Goal: Find specific page/section: Find specific page/section

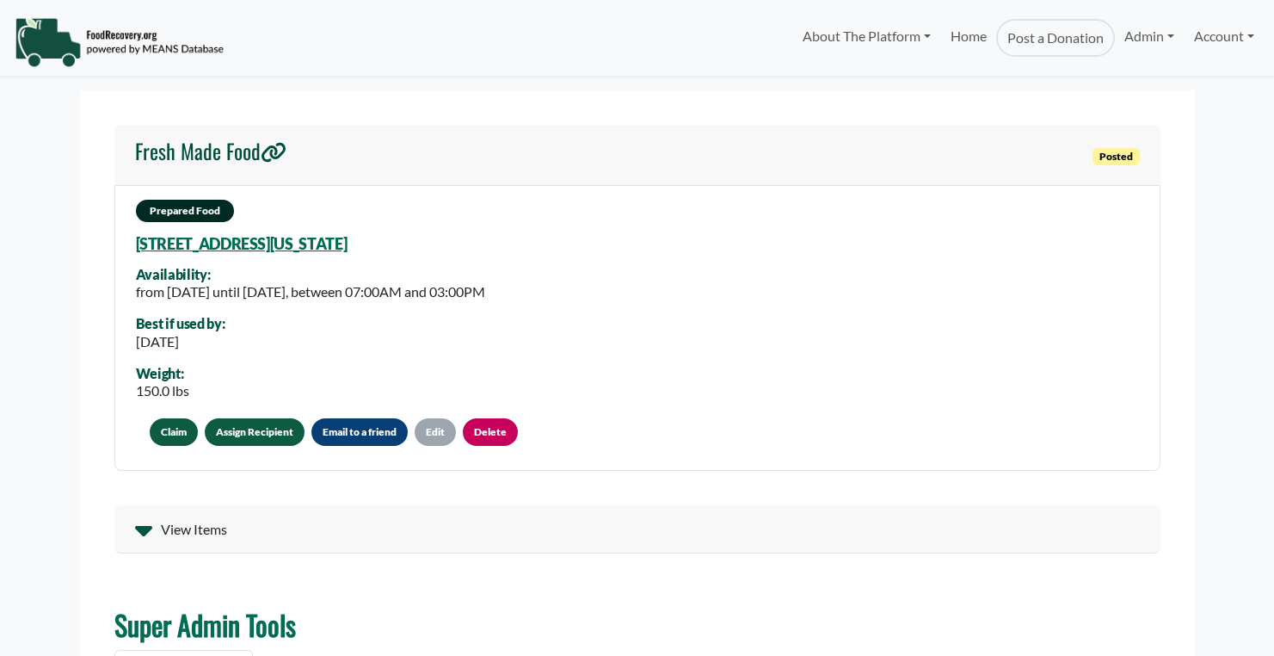
select select "Language Translate Widget"
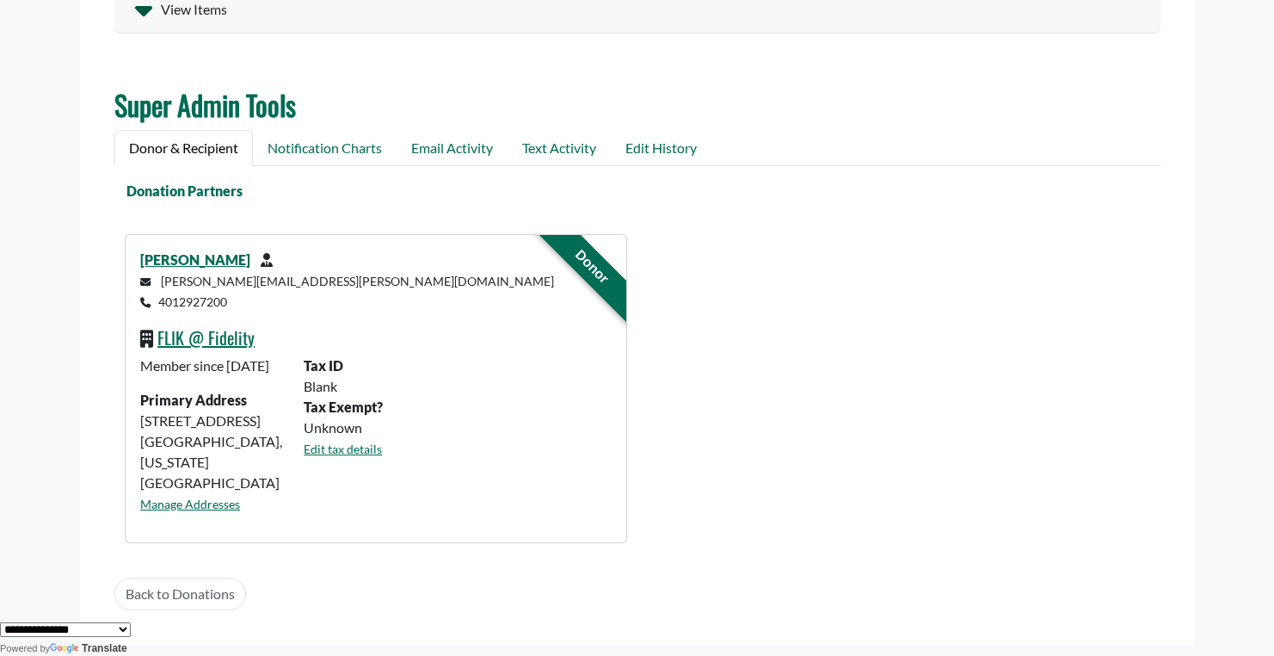
scroll to position [542, 0]
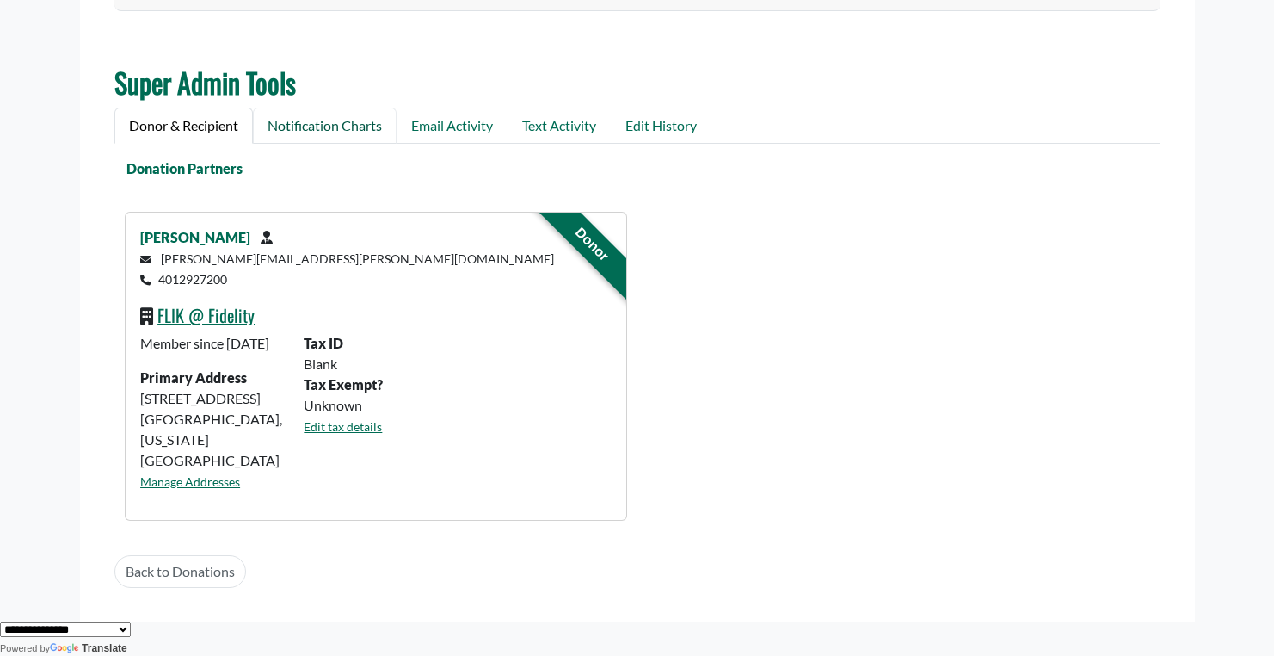
click at [348, 129] on link "Notification Charts" at bounding box center [325, 126] width 144 height 36
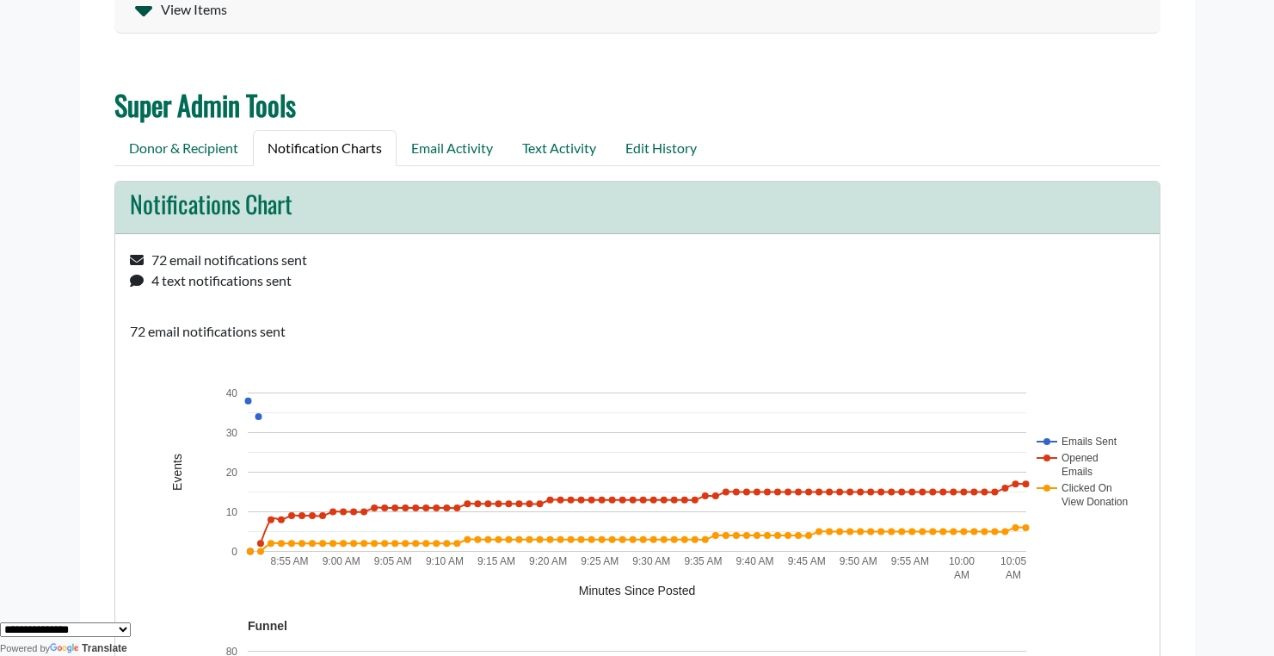
scroll to position [509, 0]
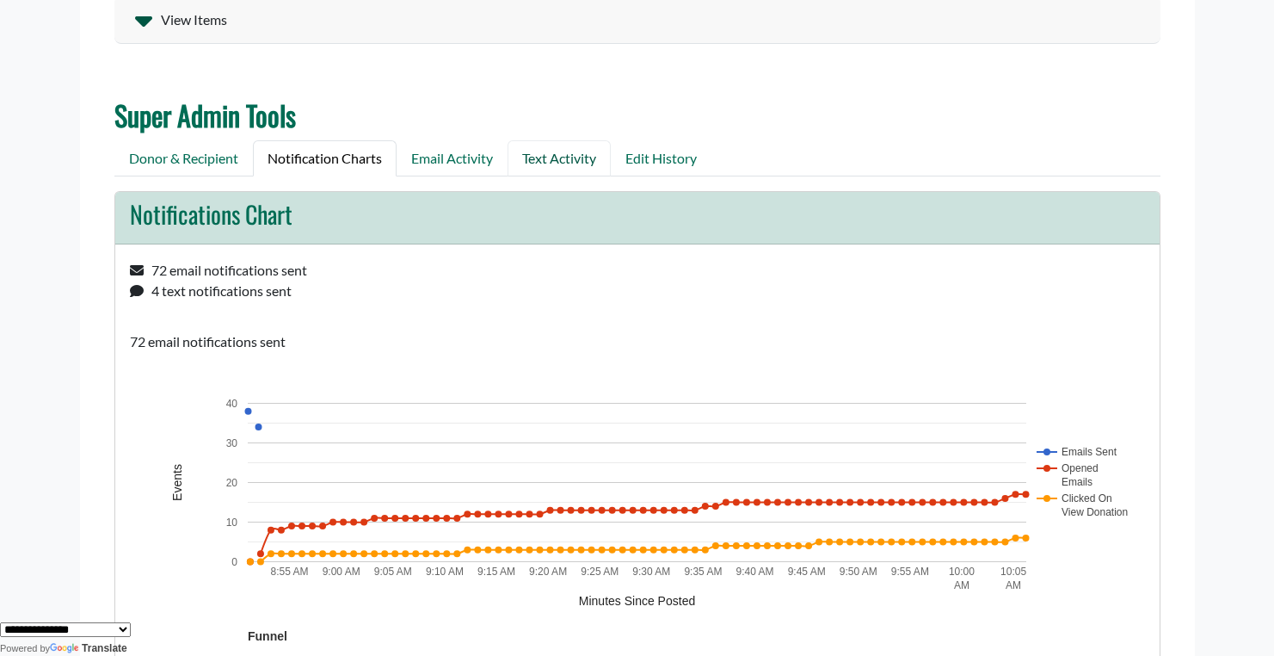
click at [571, 161] on link "Text Activity" at bounding box center [559, 158] width 103 height 36
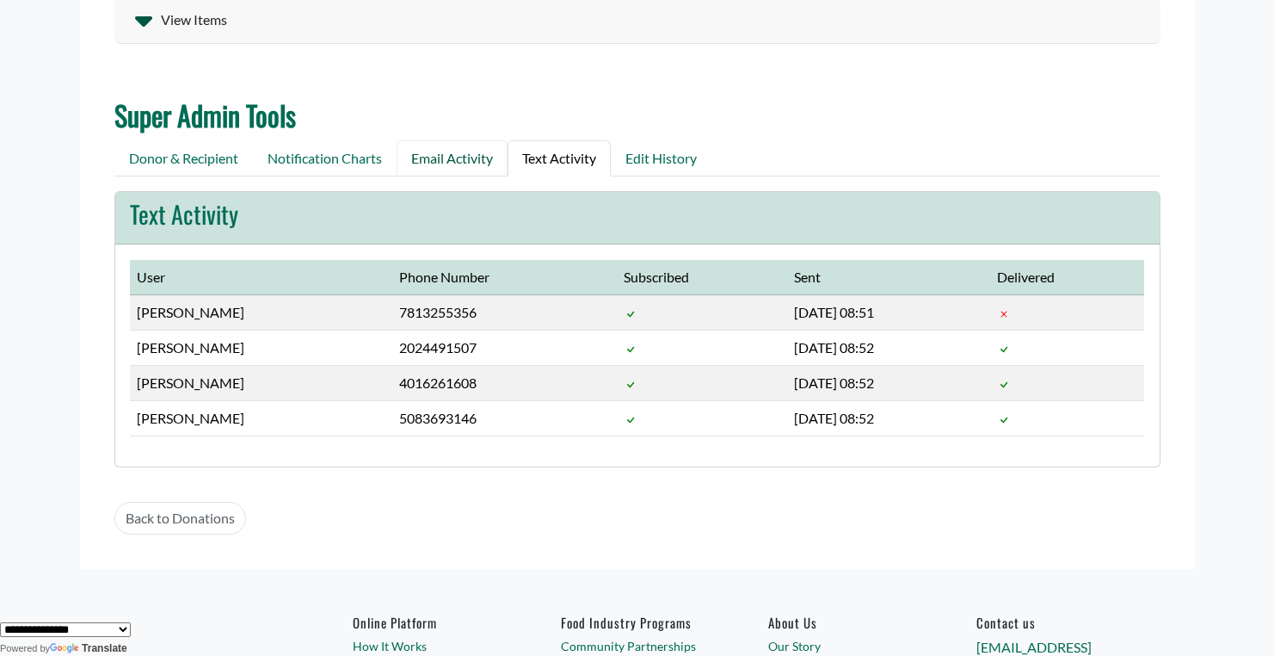
click at [461, 157] on link "Email Activity" at bounding box center [452, 158] width 111 height 36
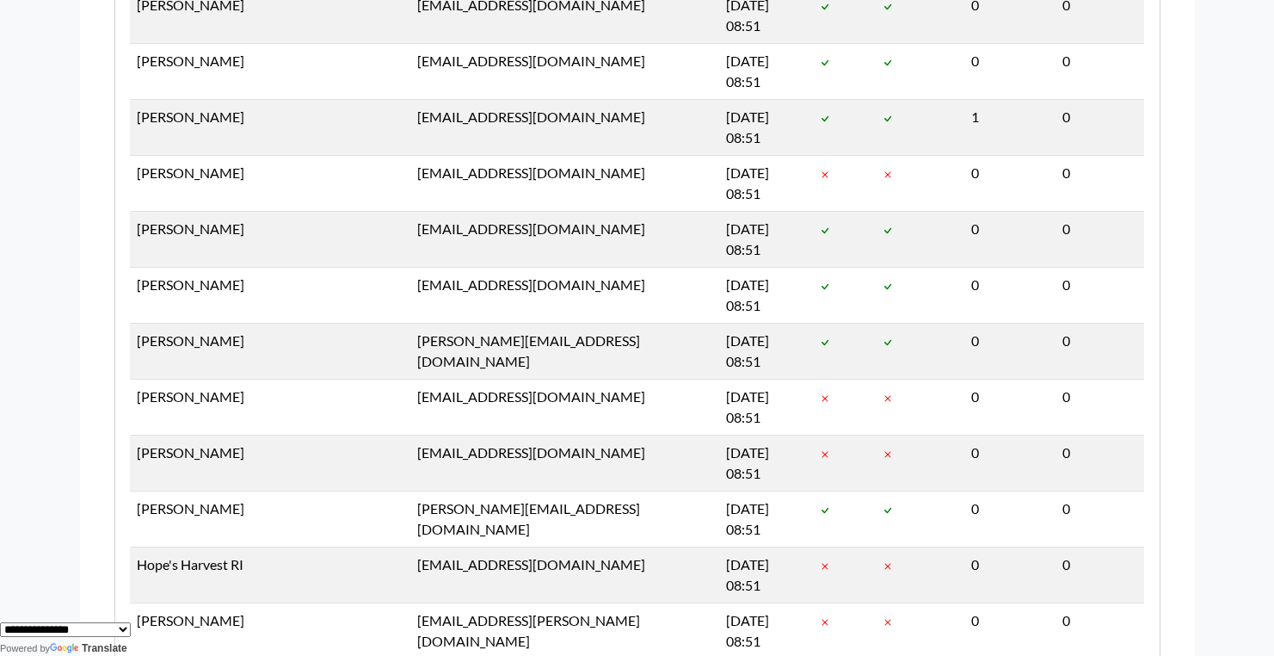
scroll to position [3422, 0]
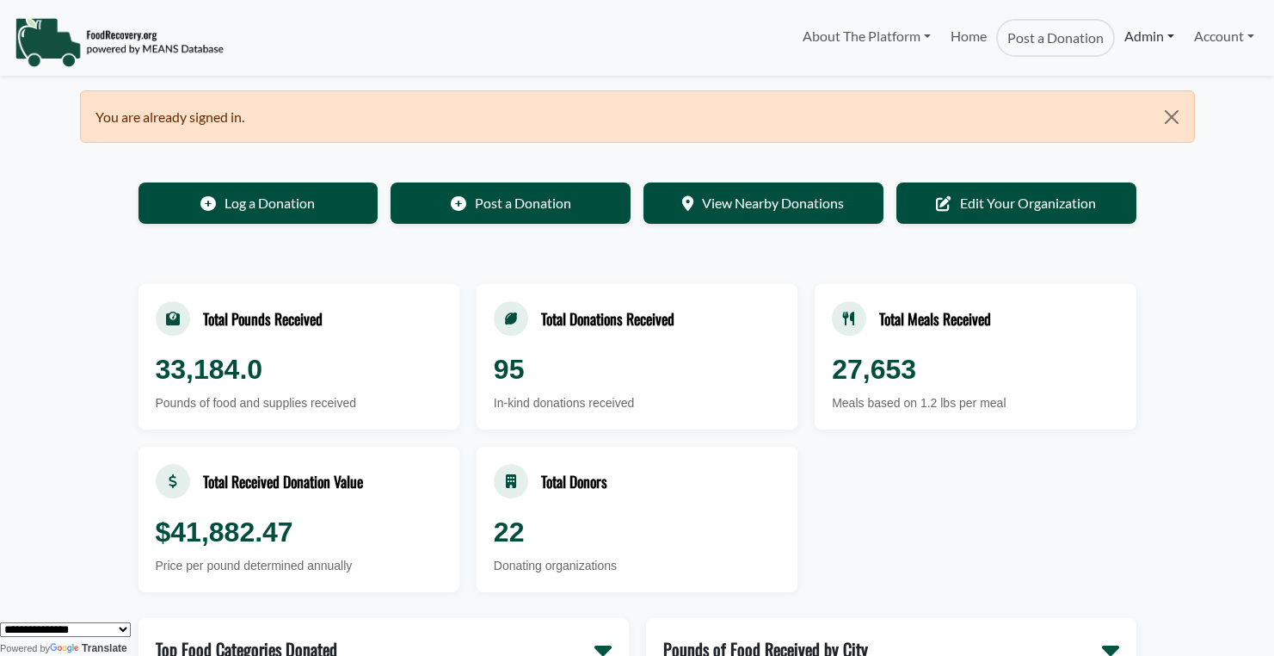
click at [1139, 33] on link "Admin" at bounding box center [1149, 36] width 69 height 34
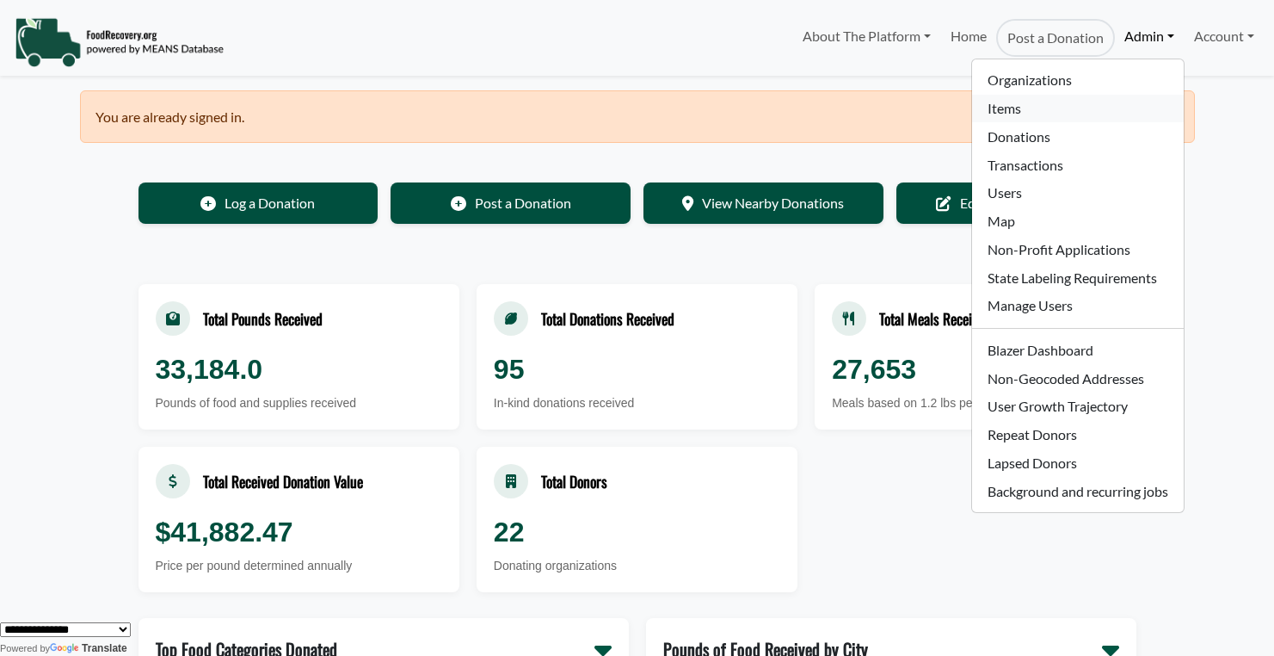
click at [1060, 110] on link "Items" at bounding box center [1077, 109] width 211 height 28
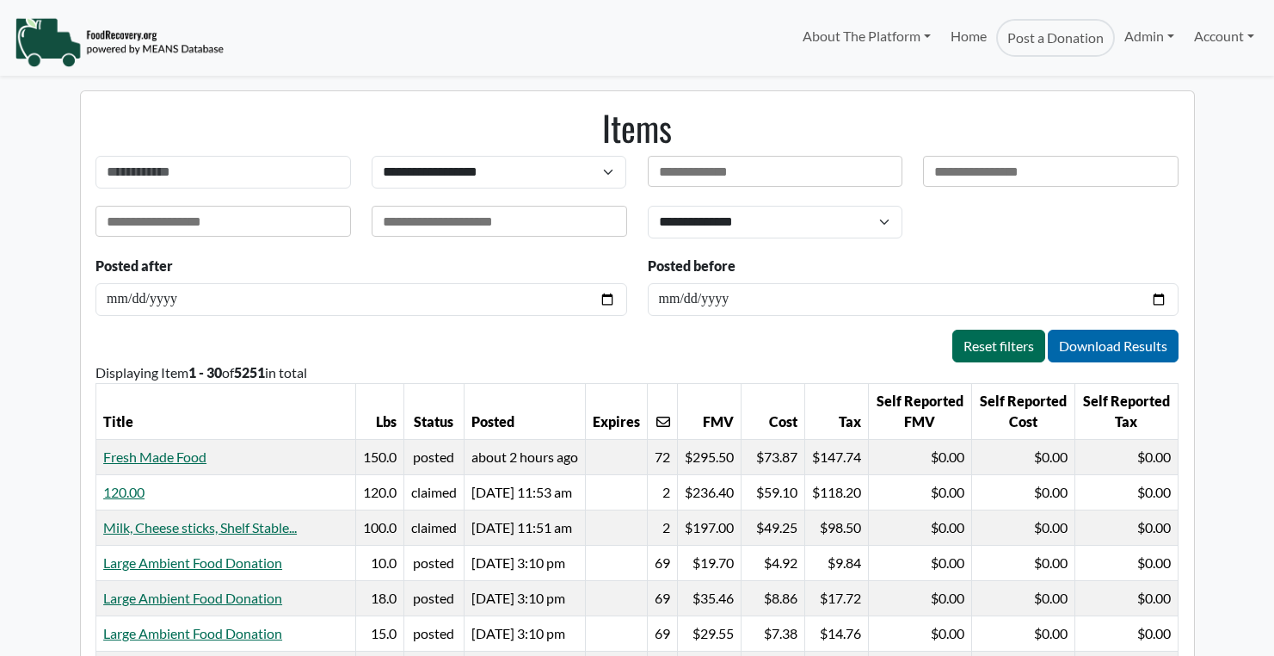
select select "Language Translate Widget"
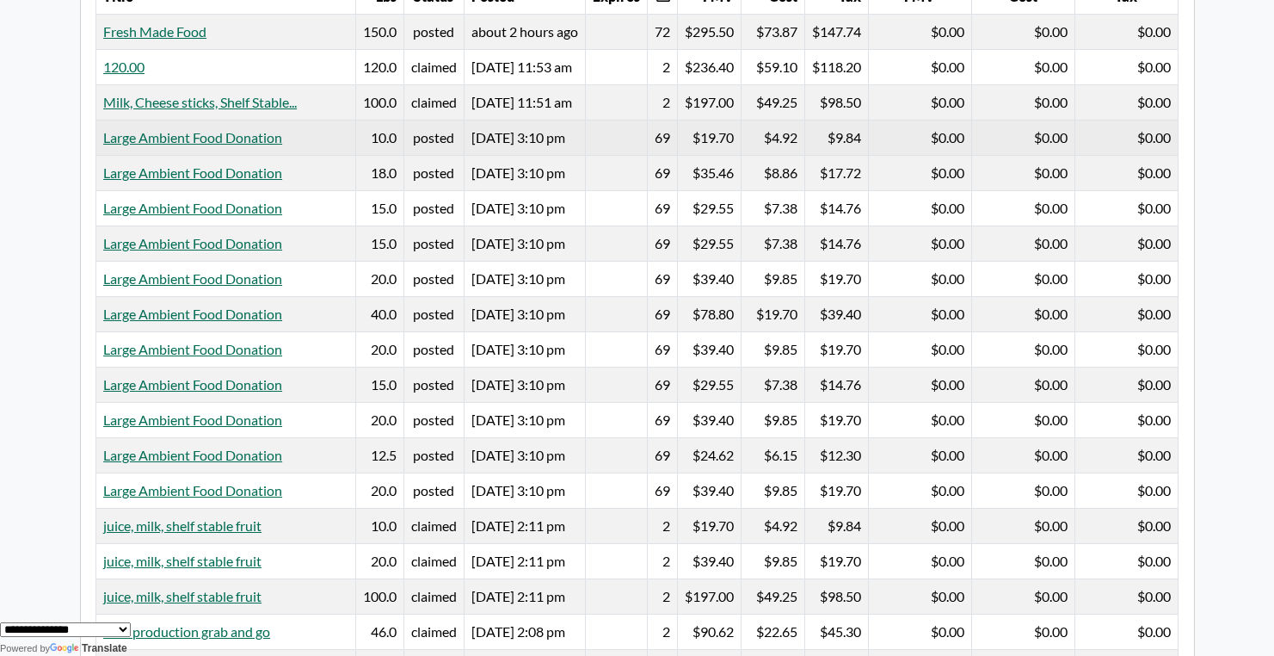
scroll to position [445, 0]
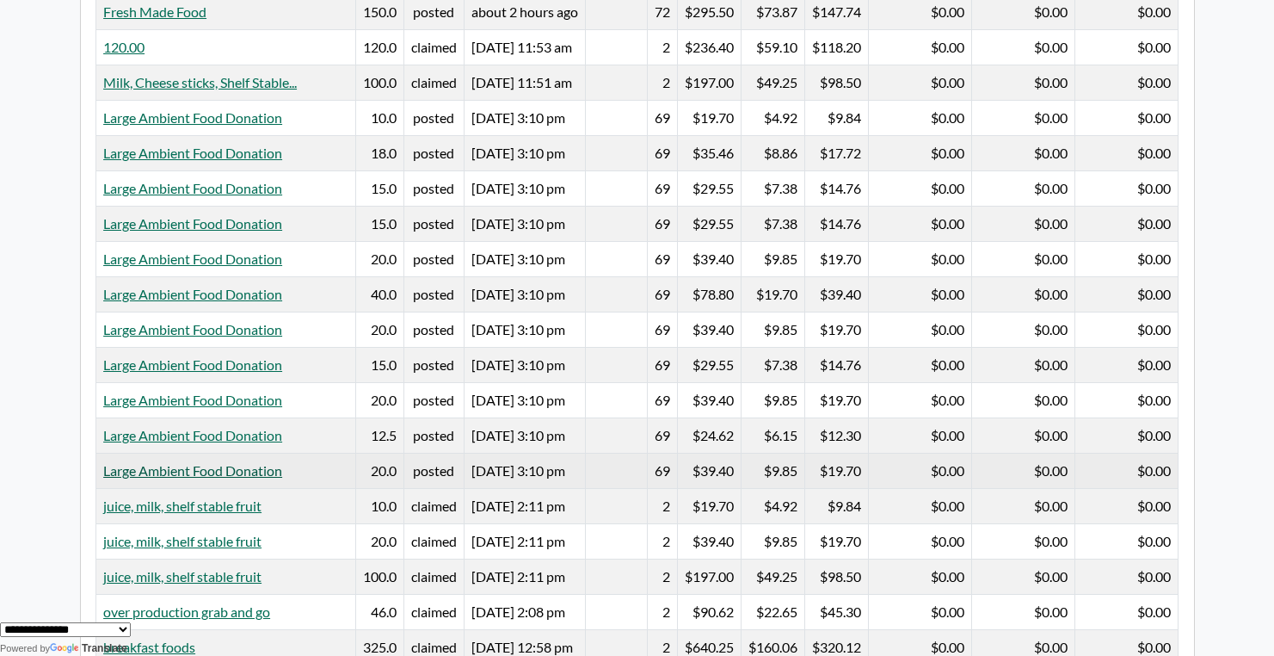
click at [231, 462] on link "Large Ambient Food Donation" at bounding box center [192, 470] width 179 height 16
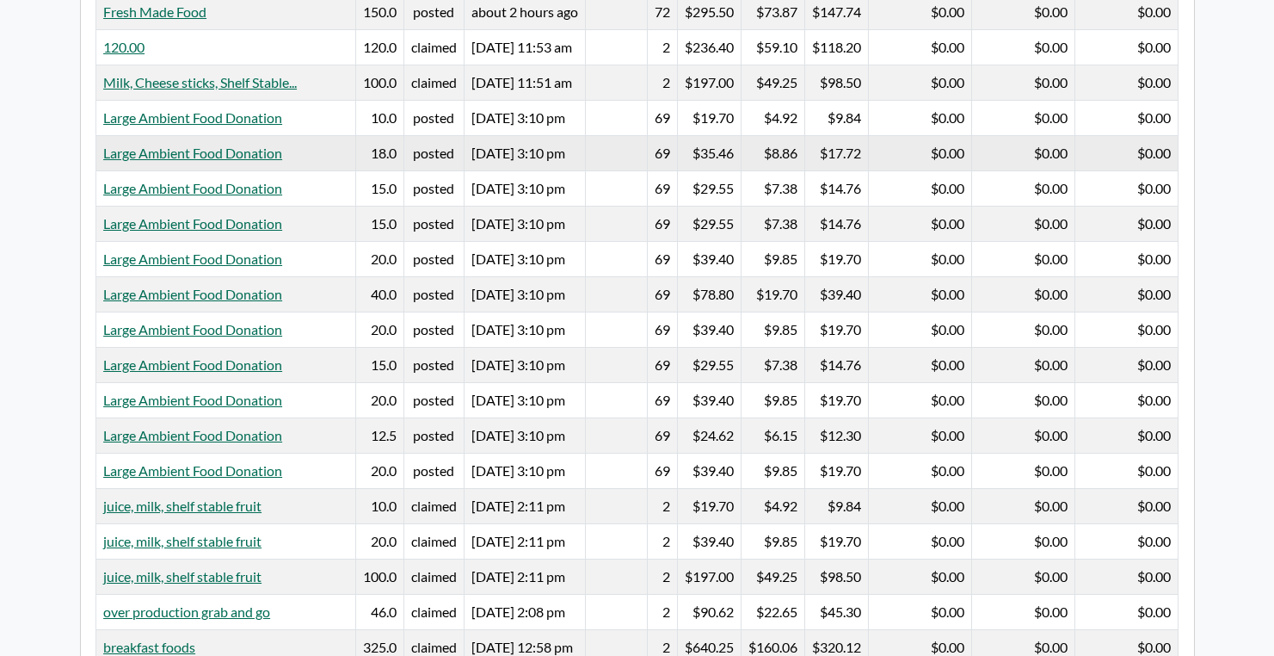
select select "Language Translate Widget"
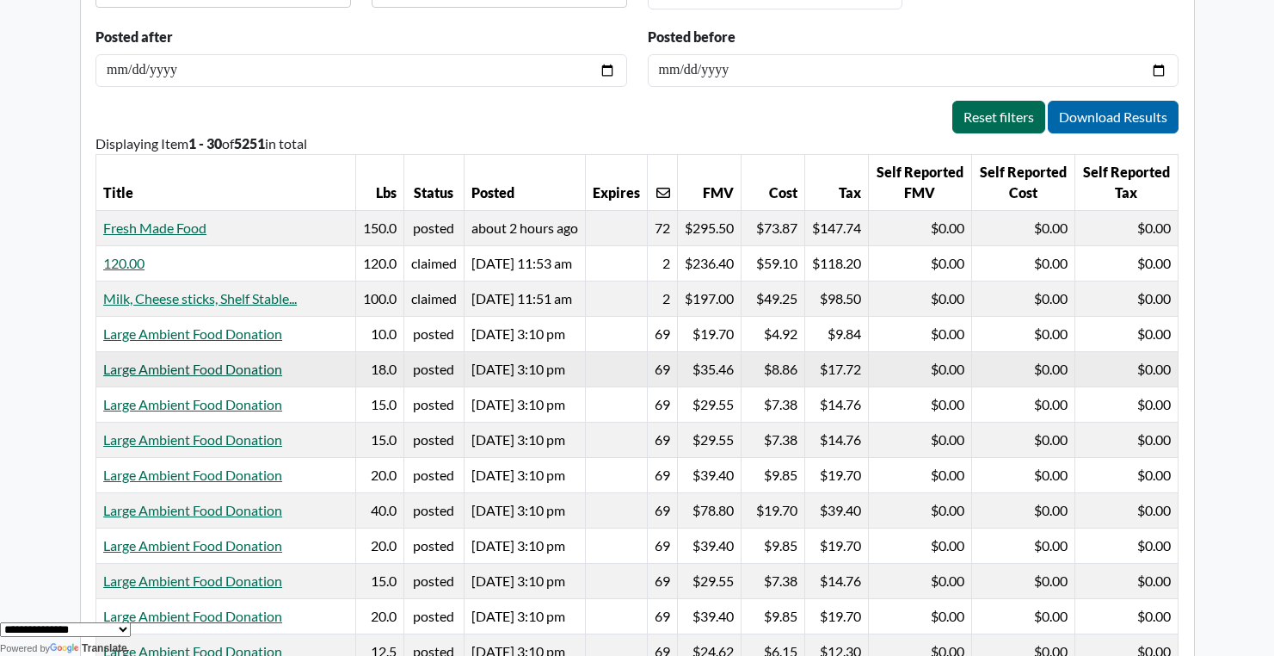
scroll to position [224, 0]
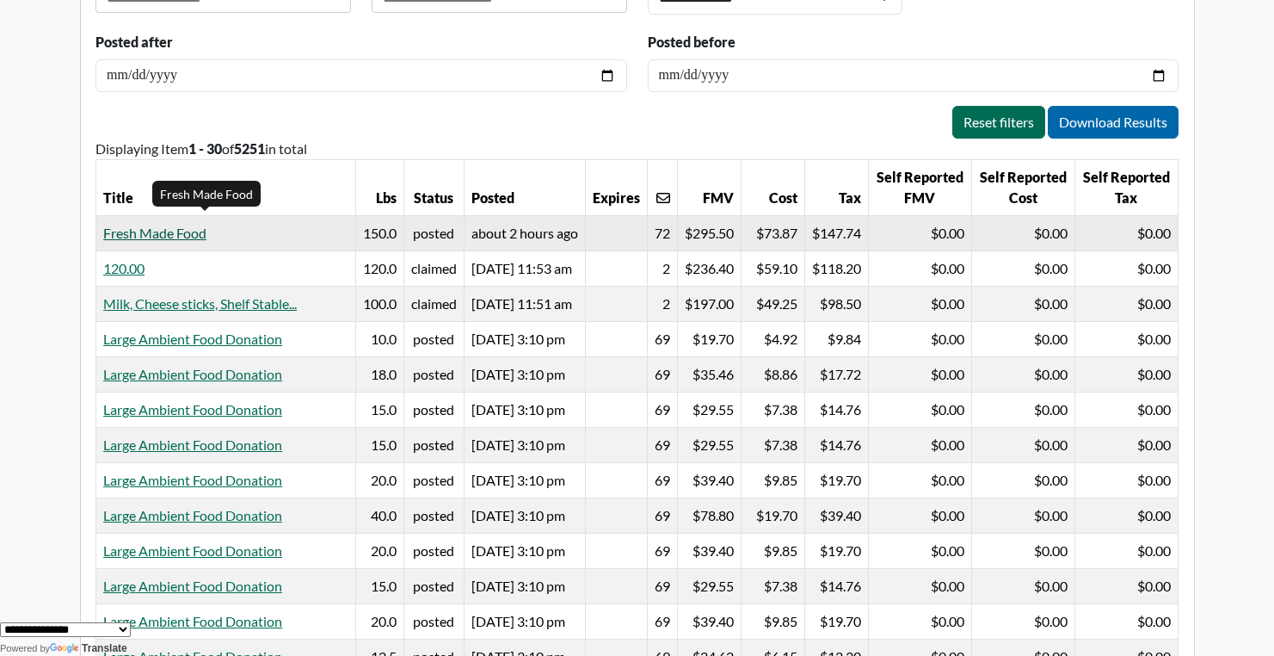
click at [135, 231] on link "Fresh Made Food" at bounding box center [154, 233] width 103 height 16
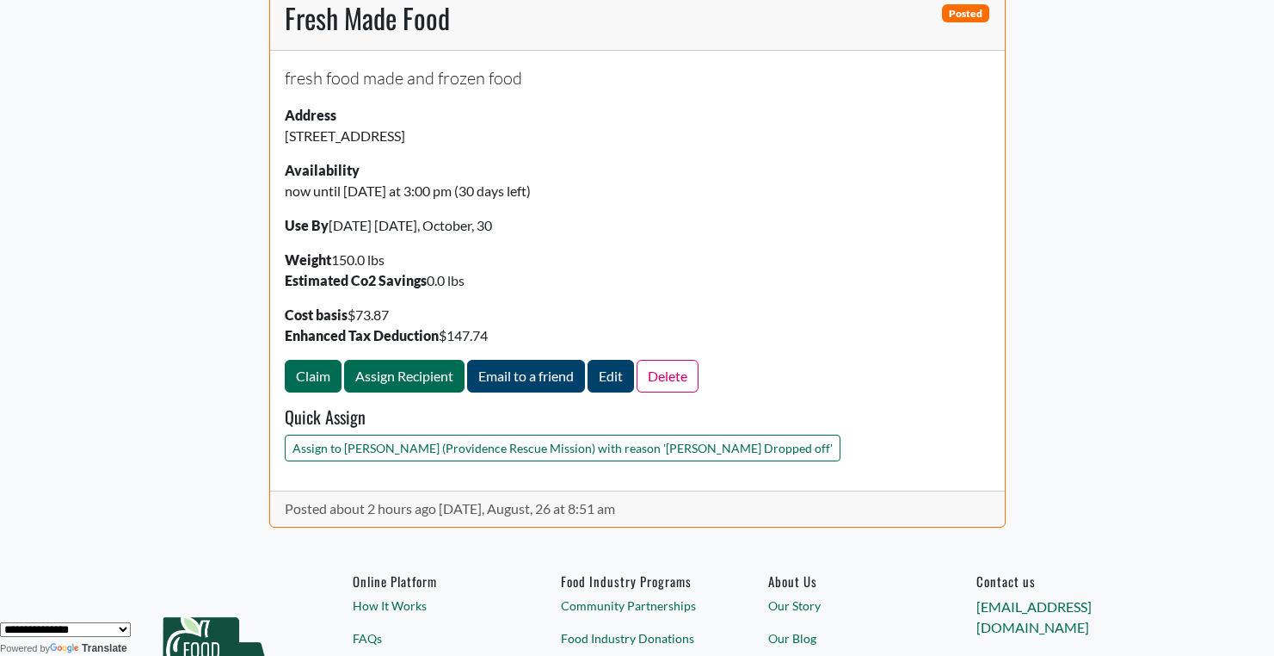
scroll to position [115, 0]
